Goal: Task Accomplishment & Management: Complete application form

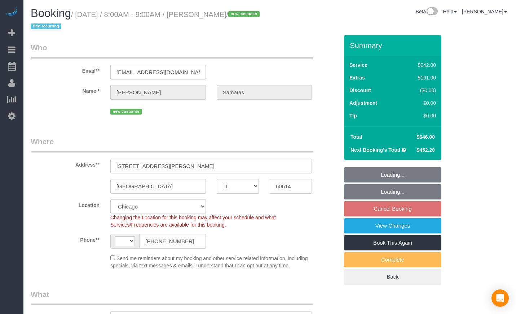
select select "IL"
select select "number:1"
select select "number:58"
select select "number:139"
select select "number:104"
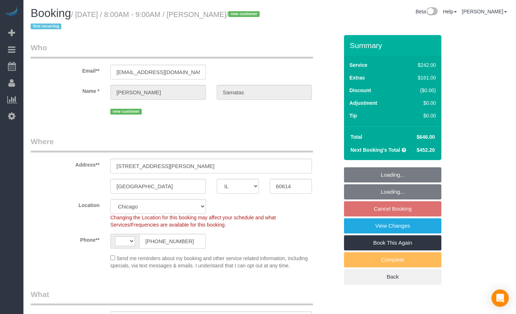
select select "string:[GEOGRAPHIC_DATA]"
select select "object:812"
select select "512"
select select "6"
select select "1"
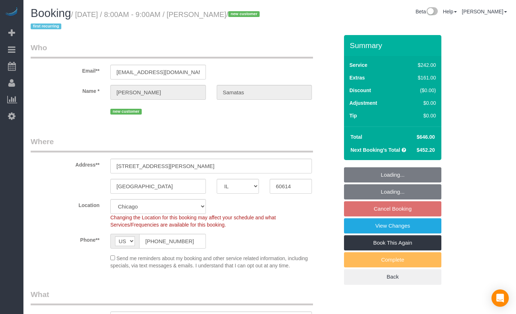
select select "5"
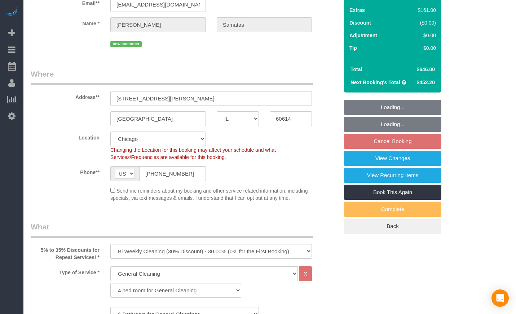
scroll to position [241, 0]
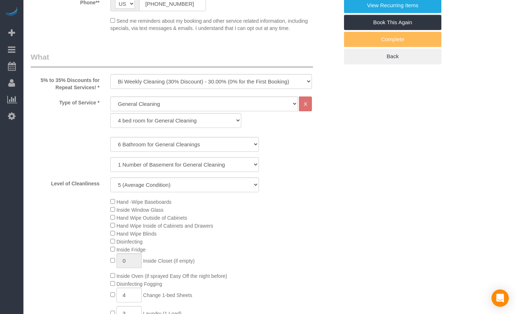
select select "object:964"
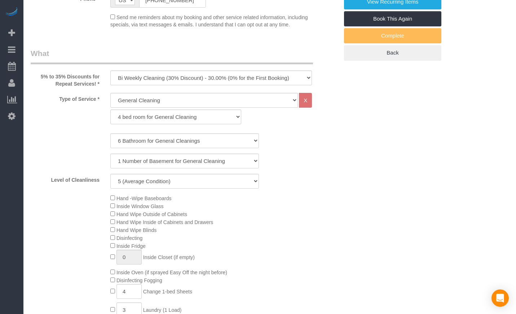
select select "spot1"
select select "6"
select select "1"
select select "5"
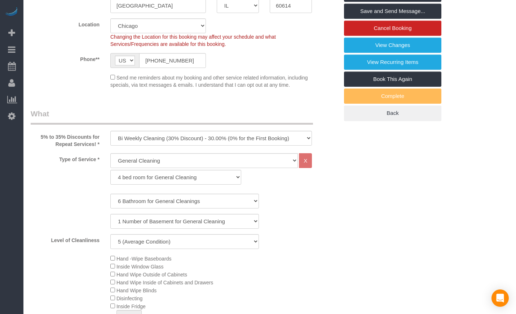
scroll to position [0, 0]
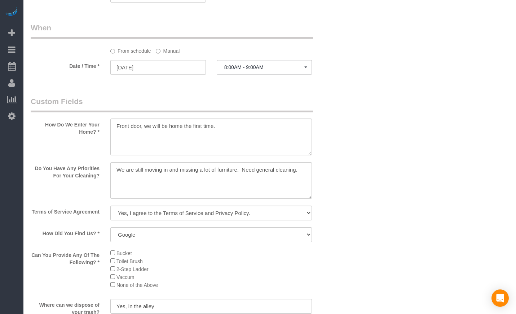
scroll to position [782, 0]
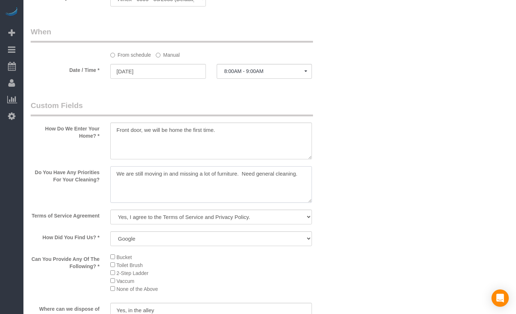
click at [244, 173] on textarea at bounding box center [211, 184] width 202 height 37
type textarea "We are still moving in and missing a lot of furniture. Need general cleaning."
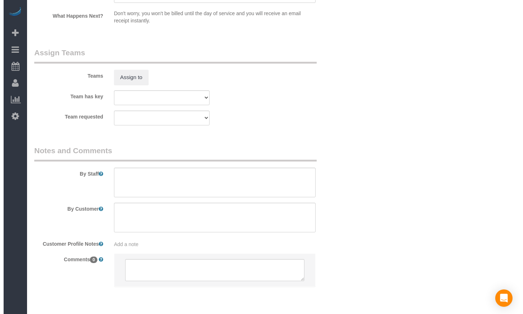
scroll to position [1263, 0]
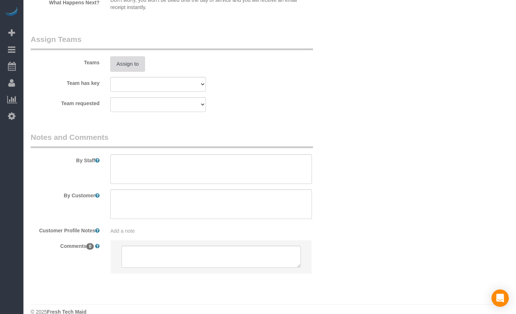
click at [121, 56] on button "Assign to" at bounding box center [127, 63] width 35 height 15
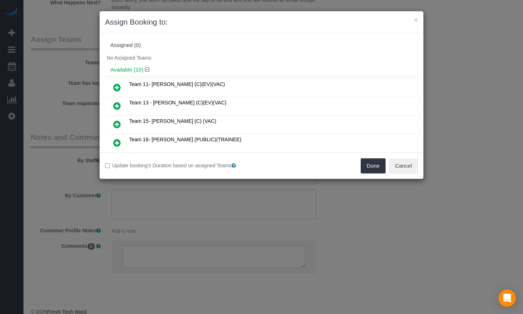
click at [117, 120] on icon at bounding box center [117, 124] width 8 height 9
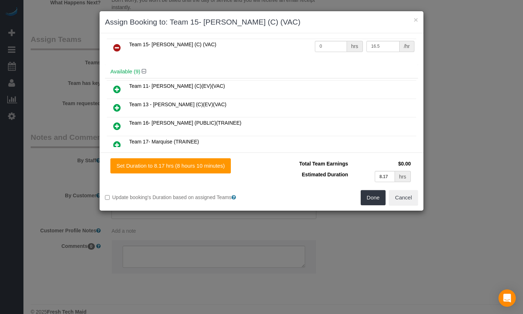
scroll to position [0, 0]
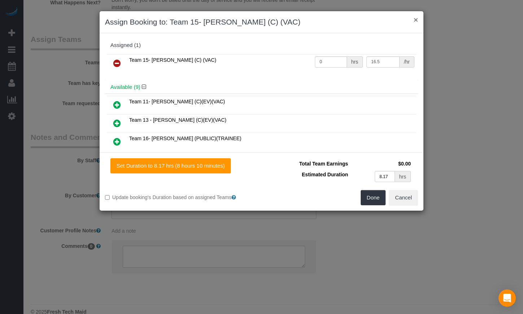
click at [416, 19] on button "×" at bounding box center [416, 20] width 4 height 8
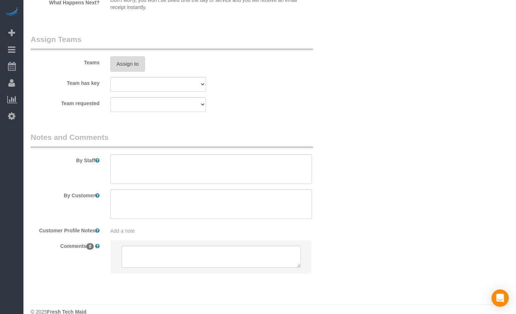
click at [126, 56] on button "Assign to" at bounding box center [127, 63] width 35 height 15
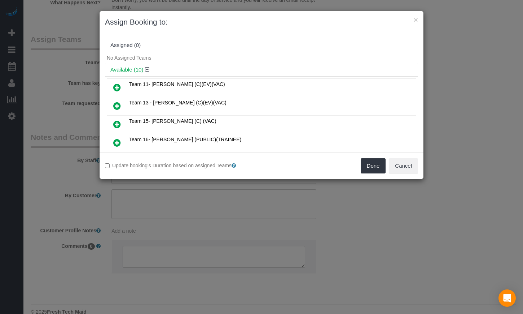
click at [116, 122] on icon at bounding box center [117, 124] width 8 height 9
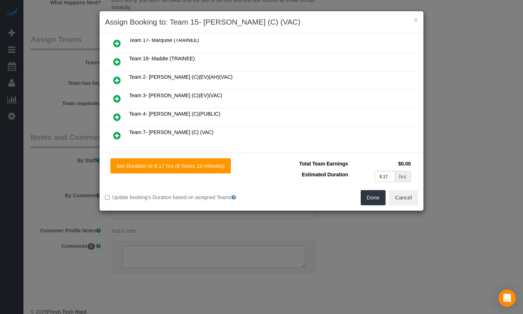
scroll to position [120, 0]
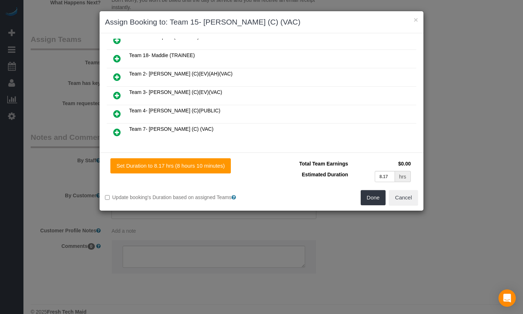
click at [118, 132] on icon at bounding box center [117, 132] width 8 height 9
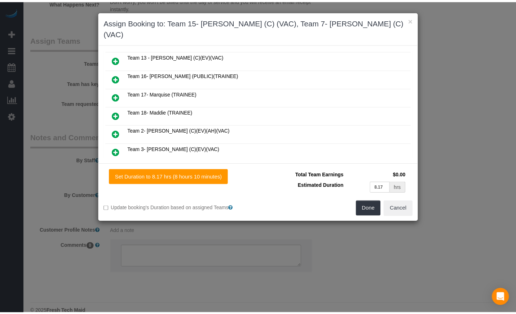
scroll to position [0, 0]
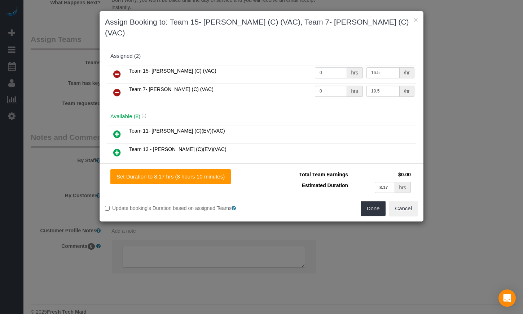
drag, startPoint x: 330, startPoint y: 60, endPoint x: 266, endPoint y: 56, distance: 64.0
click at [266, 65] on tr "Team 15- [PERSON_NAME] (C) (VAC) 0 hrs 16.5 /hr" at bounding box center [262, 74] width 310 height 18
type input "4.1"
click at [330, 86] on input "0" at bounding box center [331, 91] width 32 height 11
paste input "4.1"
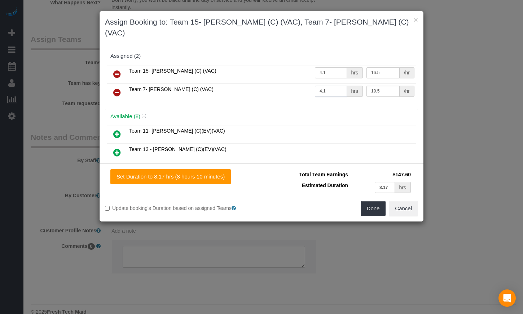
type input "4.1"
click at [384, 181] on input "8.17" at bounding box center [385, 186] width 20 height 11
paste input "4.1"
type input "4.1"
click at [378, 201] on button "Done" at bounding box center [373, 208] width 25 height 15
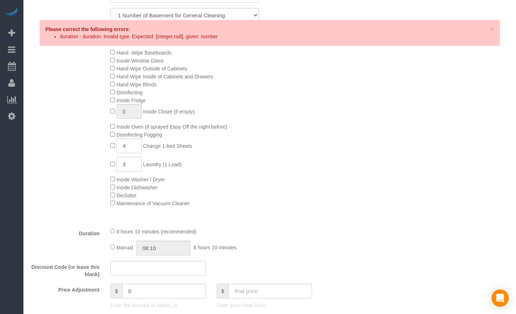
scroll to position [481, 0]
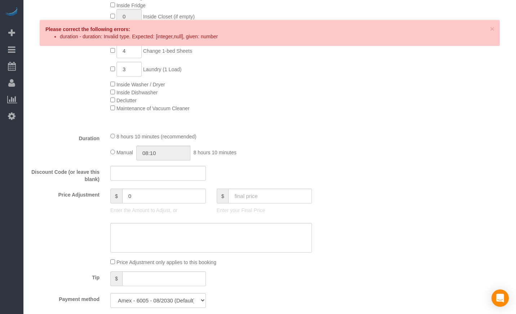
click at [109, 154] on div "8 hours 10 minutes (recommended) Manual 08:10 8 hours 10 minutes" at bounding box center [211, 146] width 213 height 28
drag, startPoint x: 172, startPoint y: 153, endPoint x: 128, endPoint y: 151, distance: 43.7
click at [128, 151] on div "Manual 08:10 8 hours 10 minutes" at bounding box center [211, 152] width 202 height 15
select select "spot6"
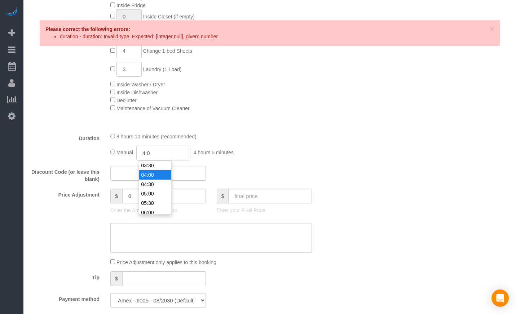
type input "4:05"
select select "spot11"
type input "04:05"
select select "spot16"
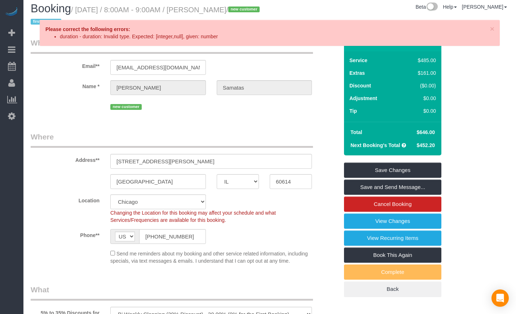
scroll to position [0, 0]
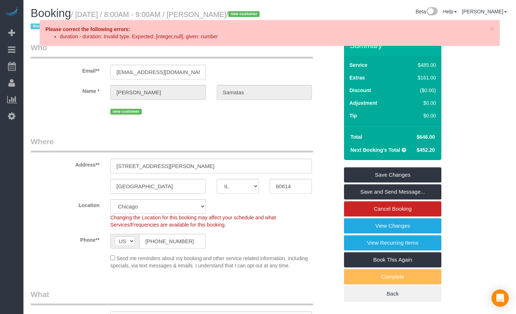
click at [427, 141] on td "$646.00" at bounding box center [425, 136] width 26 height 13
click at [426, 139] on span "$646.00" at bounding box center [426, 137] width 18 height 6
copy span "646.00"
click at [492, 28] on span "×" at bounding box center [492, 29] width 4 height 8
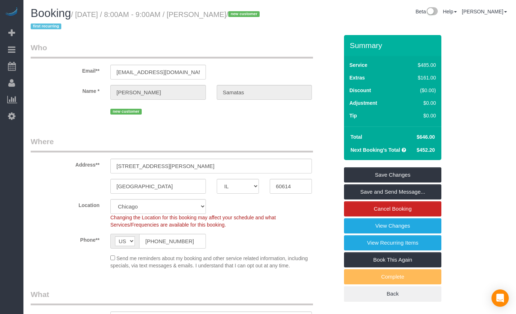
drag, startPoint x: 59, startPoint y: 27, endPoint x: 214, endPoint y: 18, distance: 155.7
click at [214, 18] on h1 "Booking / [DATE] / 8:00AM - 9:00AM / [PERSON_NAME] / new customer first recurri…" at bounding box center [148, 19] width 234 height 25
copy small "[PERSON_NAME]"
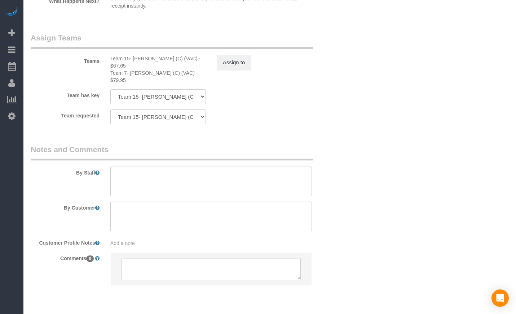
scroll to position [1267, 0]
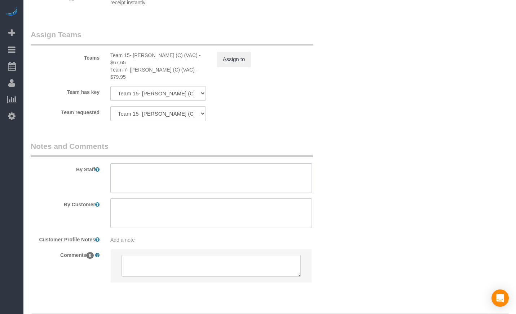
click at [157, 163] on textarea at bounding box center [211, 178] width 202 height 30
paste textarea "Initial Cleaning for a bi-weekly cleaning. 1)General Cleaning. 2) See priority …"
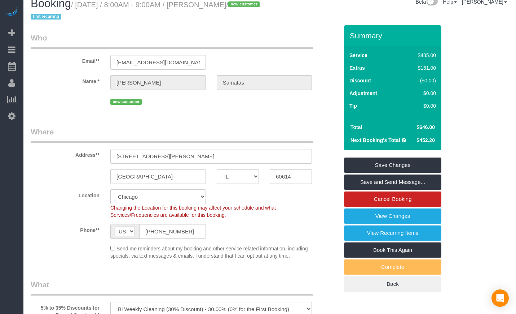
scroll to position [0, 0]
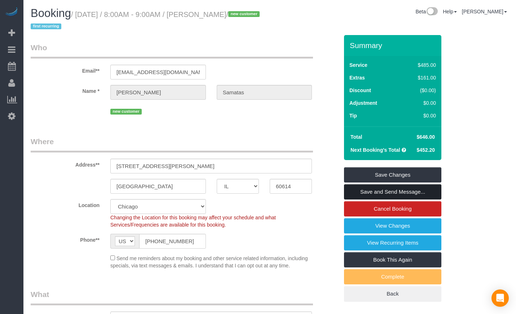
type textarea "Initial Cleaning for a bi-weekly cleaning. 1)General Cleaning. 2) See priority …"
click at [381, 192] on link "Save and Send Message..." at bounding box center [392, 191] width 97 height 15
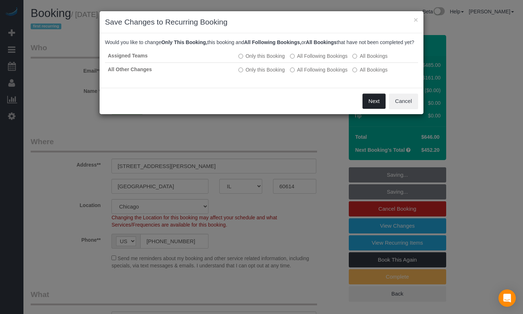
click at [372, 109] on button "Next" at bounding box center [374, 100] width 23 height 15
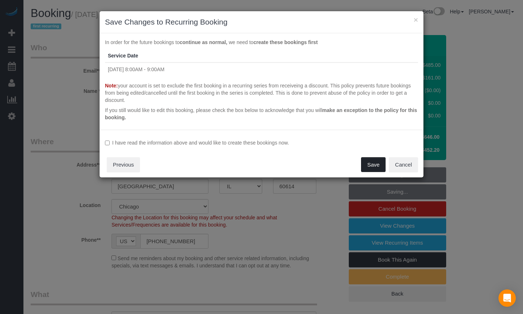
click at [369, 166] on button "Save" at bounding box center [373, 164] width 25 height 15
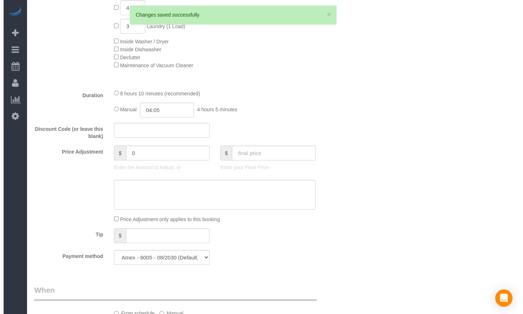
scroll to position [541, 0]
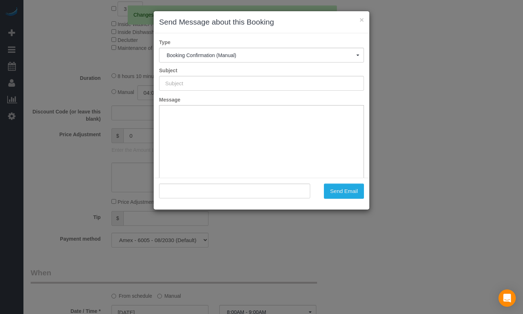
type input "Your Booking With Fresh Tech Maid, Confirmed!"
type input ""[PERSON_NAME]" <[EMAIL_ADDRESS][DOMAIN_NAME]>"
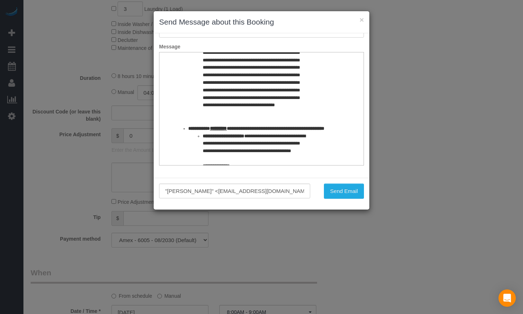
scroll to position [0, 0]
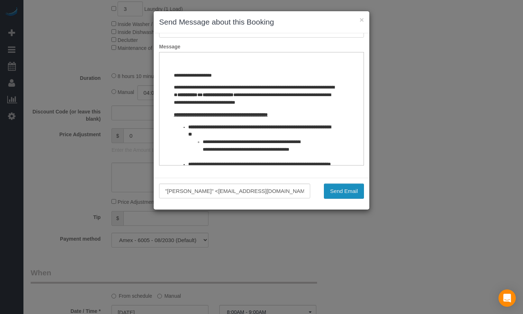
click at [350, 194] on button "Send Email" at bounding box center [344, 190] width 40 height 15
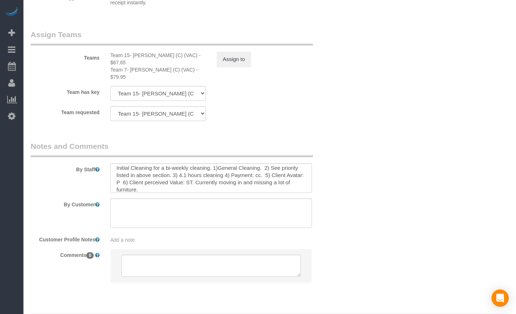
scroll to position [993, 0]
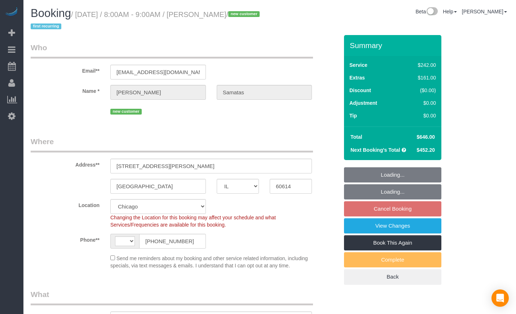
select select "IL"
select select "number:1"
select select "number:58"
select select "number:139"
select select "number:104"
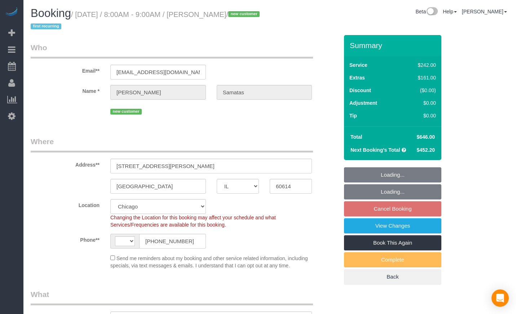
select select "string:[GEOGRAPHIC_DATA]"
select select "object:812"
select select "512"
select select "6"
select select "1"
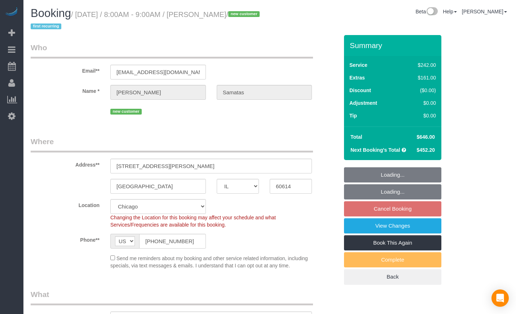
select select "5"
select select "spot1"
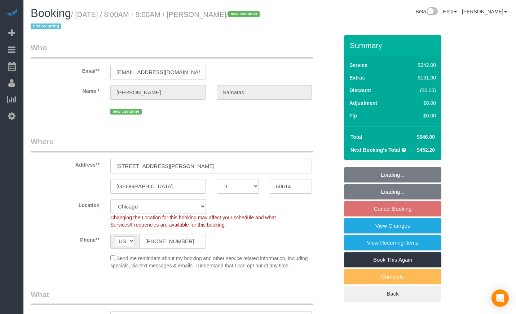
select select "object:1060"
select select "6"
select select "1"
select select "5"
